Goal: Task Accomplishment & Management: Manage account settings

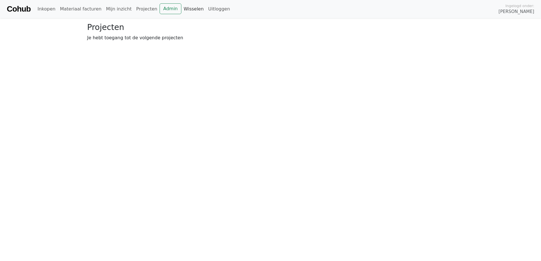
click at [181, 5] on link "Wisselen" at bounding box center [193, 8] width 25 height 11
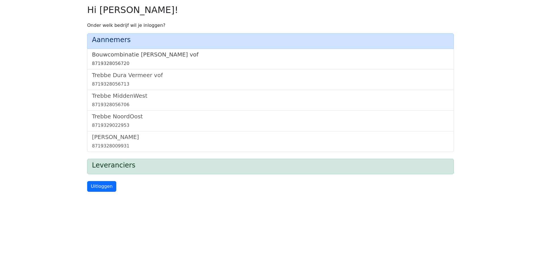
click at [131, 58] on link "Bouwcombinatie Trebbe De Nijs vof 8719328056720" at bounding box center [270, 59] width 357 height 16
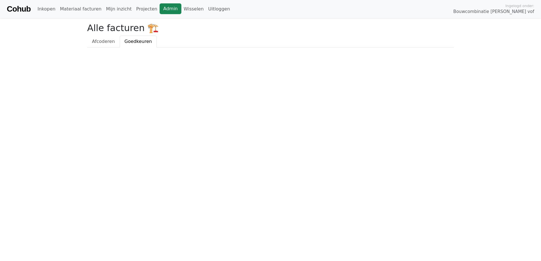
click at [159, 7] on link "Admin" at bounding box center [170, 8] width 22 height 11
click at [181, 9] on link "Wisselen" at bounding box center [193, 8] width 25 height 11
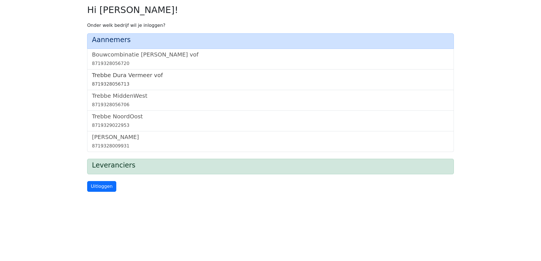
click at [121, 75] on h5 "Trebbe Dura Vermeer vof" at bounding box center [270, 75] width 357 height 7
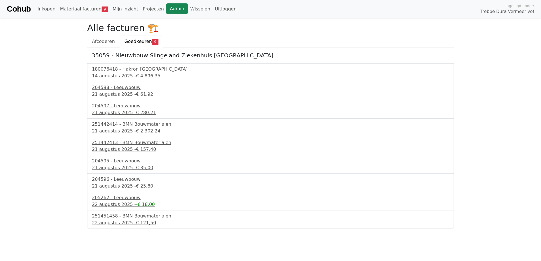
click at [166, 5] on link "Admin" at bounding box center [177, 8] width 22 height 11
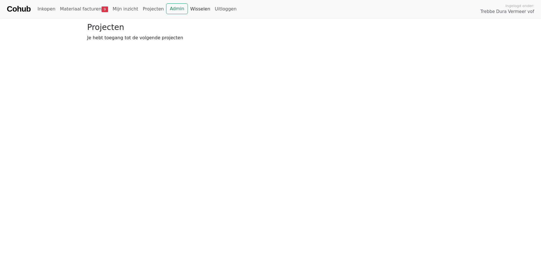
click at [188, 8] on link "Wisselen" at bounding box center [200, 8] width 25 height 11
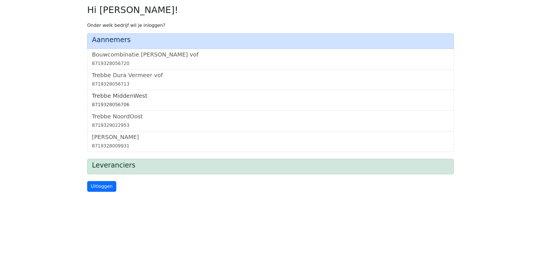
click at [124, 98] on h5 "Trebbe MiddenWest" at bounding box center [270, 95] width 357 height 7
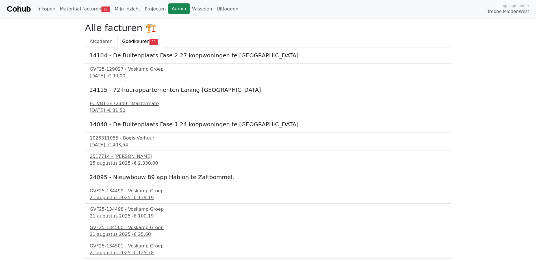
click at [168, 8] on link "Admin" at bounding box center [179, 8] width 22 height 11
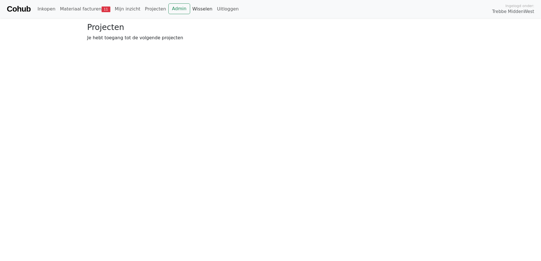
click at [190, 11] on link "Wisselen" at bounding box center [202, 8] width 25 height 11
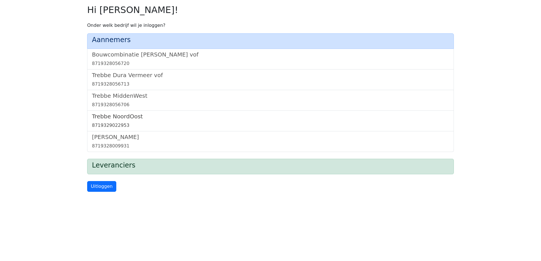
click at [119, 117] on h5 "Trebbe NoordOost" at bounding box center [270, 116] width 357 height 7
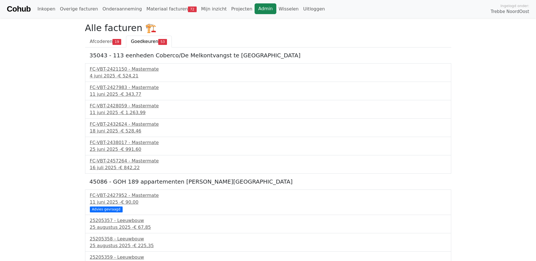
click at [255, 8] on link "Admin" at bounding box center [266, 8] width 22 height 11
